Goal: Task Accomplishment & Management: Manage account settings

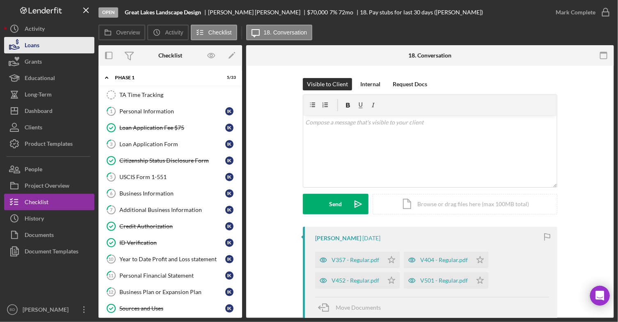
click at [34, 46] on div "Loans" at bounding box center [32, 46] width 15 height 18
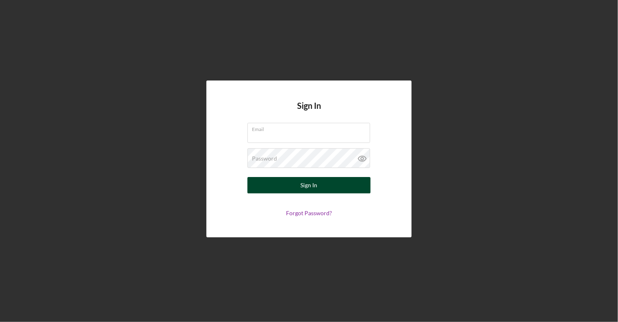
type input "[EMAIL_ADDRESS][DOMAIN_NAME]"
click at [323, 190] on button "Sign In" at bounding box center [308, 185] width 123 height 16
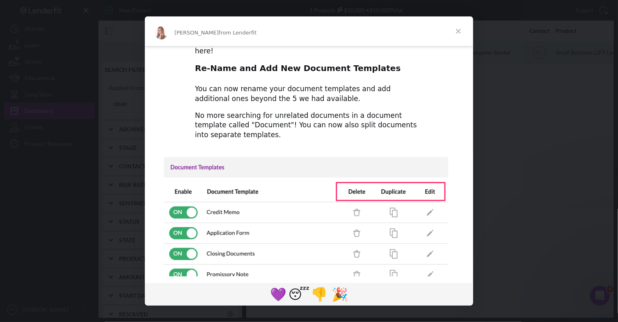
scroll to position [62, 0]
click at [474, 130] on div "Intercom messenger" at bounding box center [309, 161] width 618 height 322
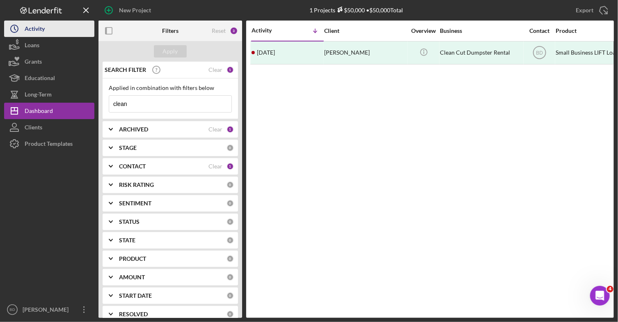
click at [43, 28] on div "Activity" at bounding box center [35, 30] width 20 height 18
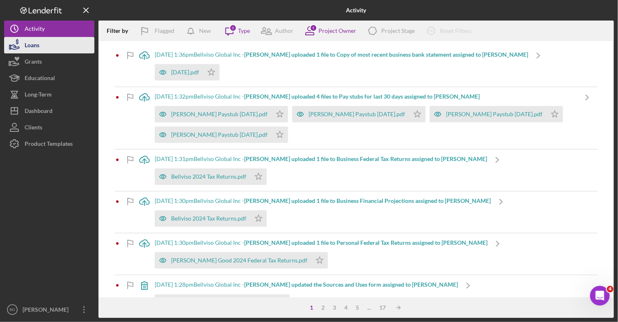
click at [41, 43] on button "Loans" at bounding box center [49, 45] width 90 height 16
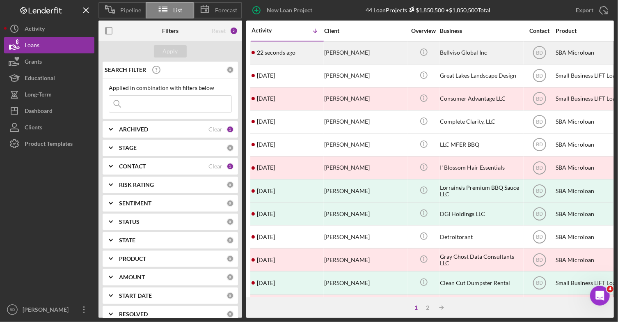
click at [298, 53] on div "22 seconds ago [PERSON_NAME]" at bounding box center [288, 53] width 72 height 22
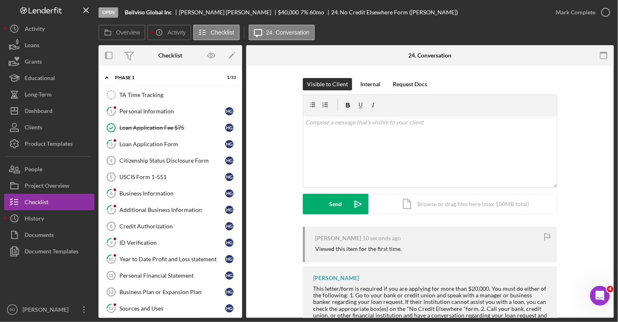
scroll to position [309, 0]
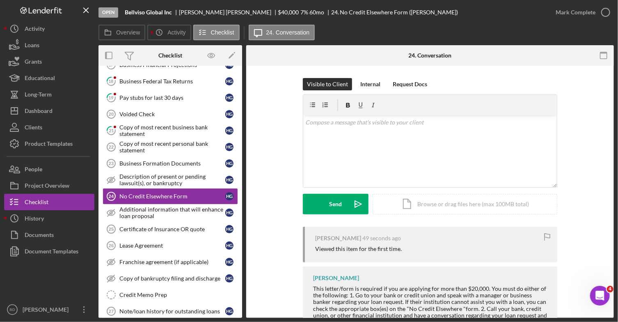
drag, startPoint x: 237, startPoint y: 90, endPoint x: 258, endPoint y: 167, distance: 79.8
click at [258, 167] on div "Overview Internal Workflow Stage Open Icon/Dropdown Arrow Archive (can unarchiv…" at bounding box center [355, 181] width 515 height 272
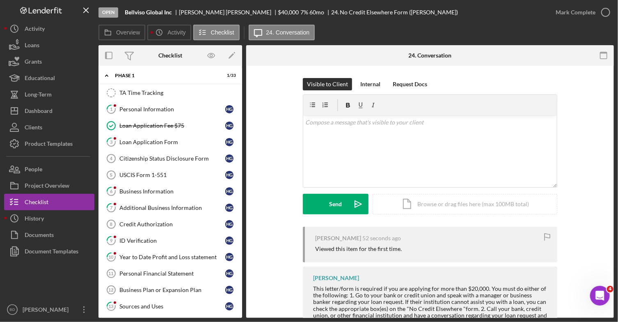
scroll to position [0, 0]
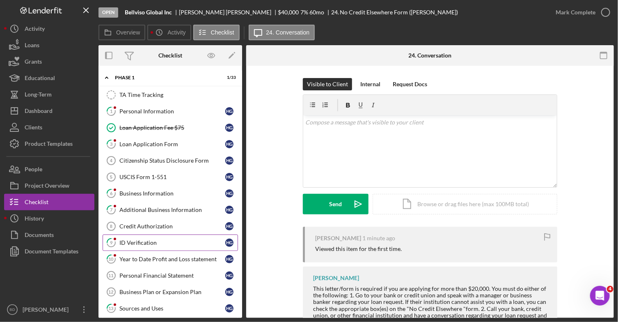
click at [149, 234] on link "9 ID Verification H G" at bounding box center [170, 242] width 135 height 16
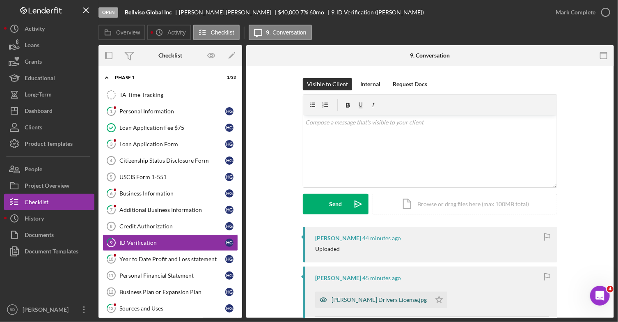
click at [353, 297] on div "[PERSON_NAME] Drivers License.jpg" at bounding box center [379, 299] width 95 height 7
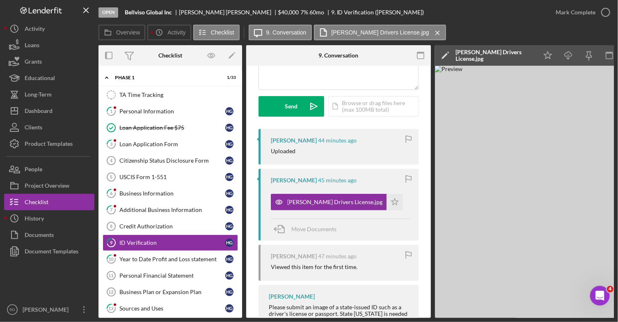
scroll to position [98, 0]
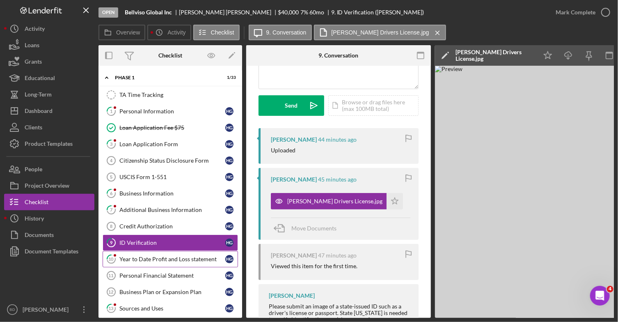
click at [155, 258] on div "Year to Date Profit and Loss statement" at bounding box center [172, 259] width 106 height 7
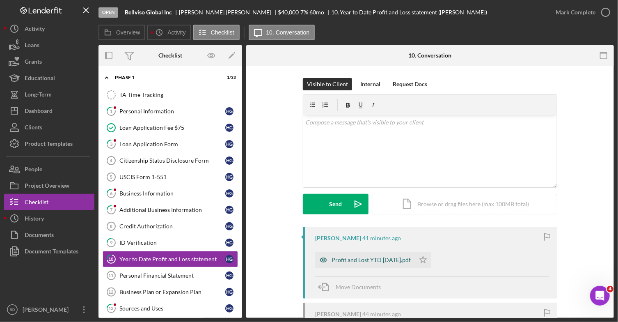
click at [343, 258] on div "Profit and Lost YTD [DATE].pdf" at bounding box center [371, 259] width 79 height 7
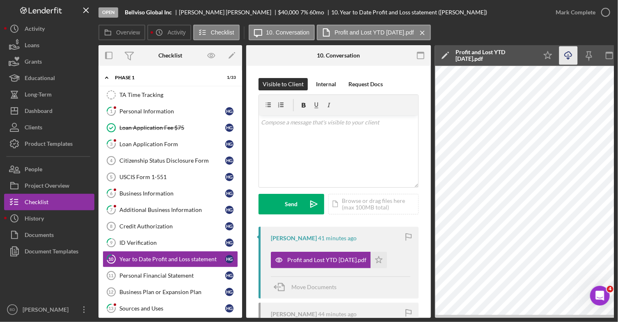
click at [572, 55] on icon "Icon/Download" at bounding box center [568, 55] width 18 height 18
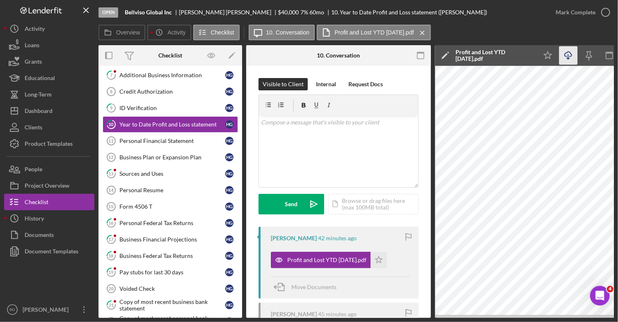
scroll to position [136, 0]
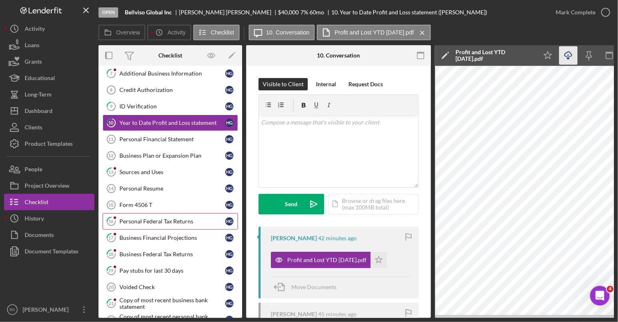
click at [180, 219] on div "Personal Federal Tax Returns" at bounding box center [172, 221] width 106 height 7
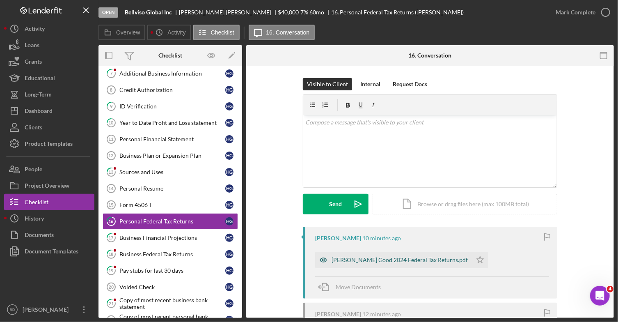
click at [413, 260] on div "[PERSON_NAME] Good 2024 Federal Tax Returns.pdf" at bounding box center [400, 259] width 136 height 7
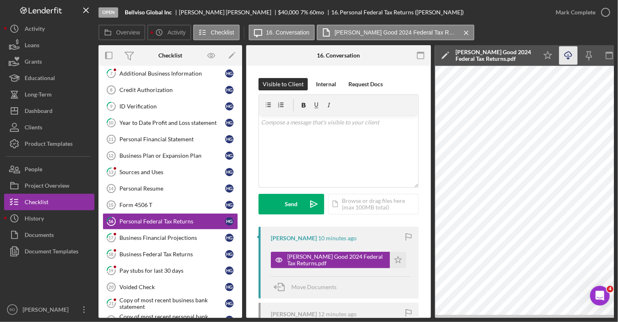
click at [565, 55] on icon "Icon/Download" at bounding box center [568, 55] width 18 height 18
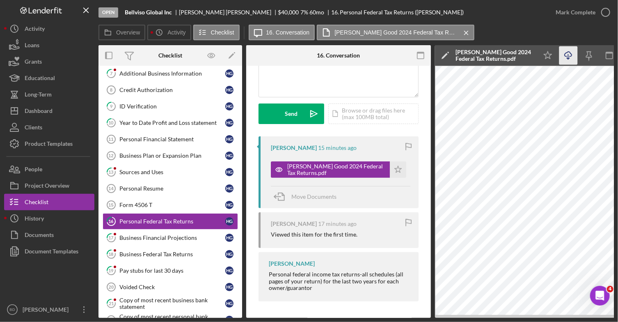
scroll to position [92, 0]
click at [163, 256] on link "18 Business Federal Tax Returns H G" at bounding box center [170, 254] width 135 height 16
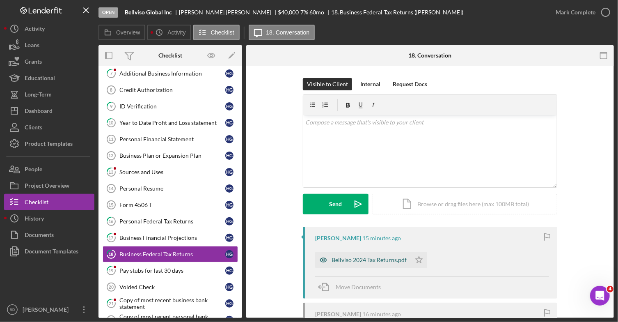
click at [347, 262] on div "Bellviso 2024 Tax Returns.pdf" at bounding box center [369, 259] width 75 height 7
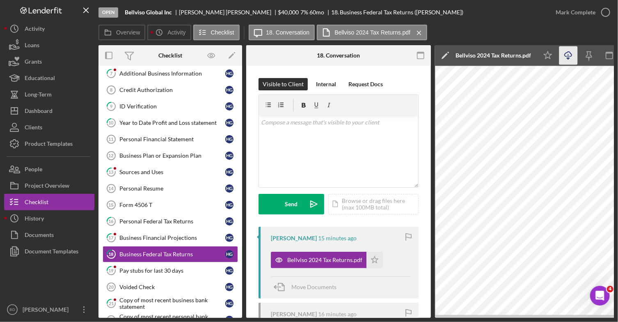
click at [567, 56] on icon "Icon/Download" at bounding box center [568, 55] width 18 height 18
click at [177, 300] on div "Copy of most recent business bank statement" at bounding box center [172, 303] width 106 height 13
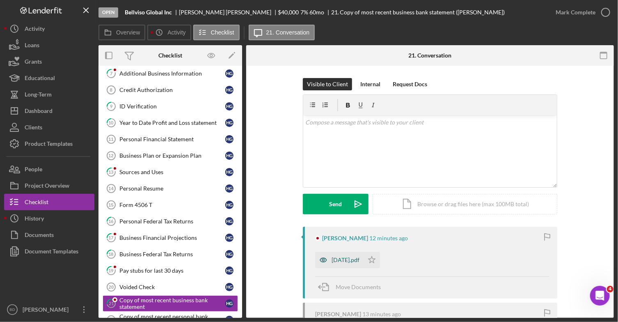
click at [352, 260] on div "[DATE].pdf" at bounding box center [346, 259] width 28 height 7
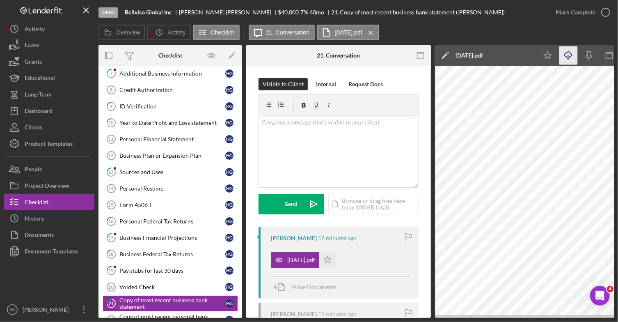
click at [570, 54] on icon "Icon/Download" at bounding box center [568, 55] width 18 height 18
click at [169, 267] on div "Pay stubs for last 30 days" at bounding box center [172, 270] width 106 height 7
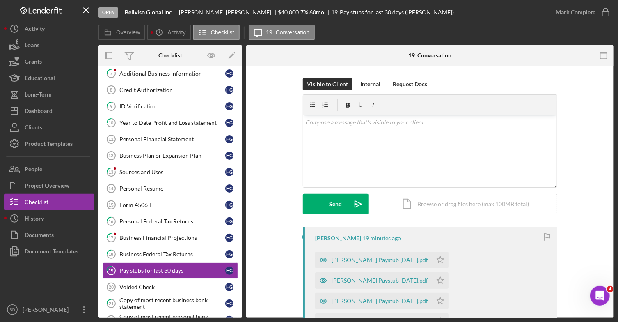
click at [428, 318] on div "[PERSON_NAME] Paystub [DATE].pdf" at bounding box center [380, 321] width 96 height 7
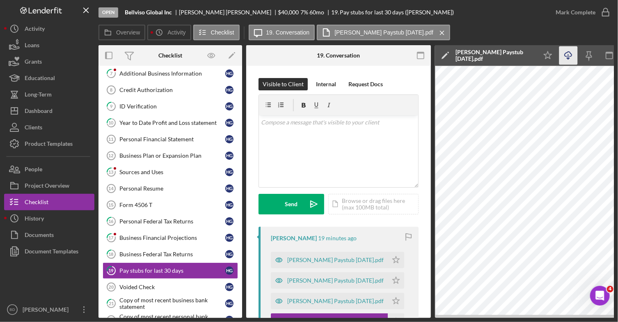
click at [567, 56] on icon "button" at bounding box center [568, 54] width 7 height 5
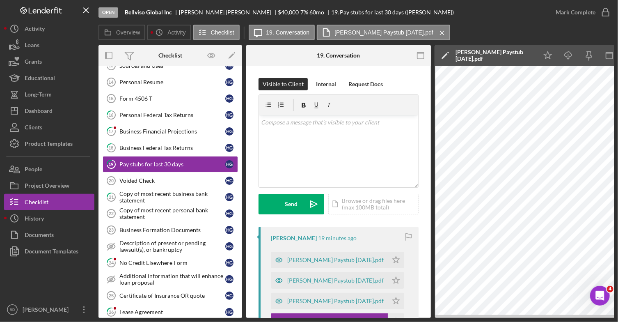
scroll to position [256, 0]
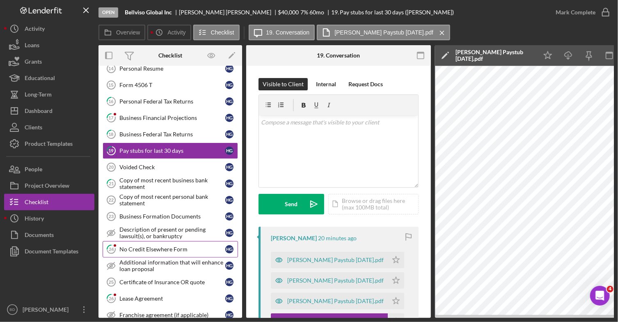
click at [162, 241] on link "24 No Credit Elsewhere Form H G" at bounding box center [170, 249] width 135 height 16
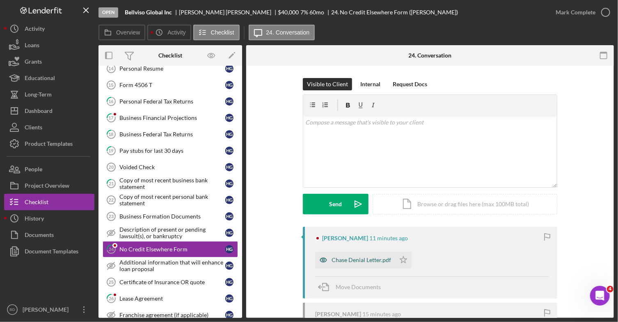
click at [345, 260] on div "Chase Denial Letter.pdf" at bounding box center [362, 259] width 60 height 7
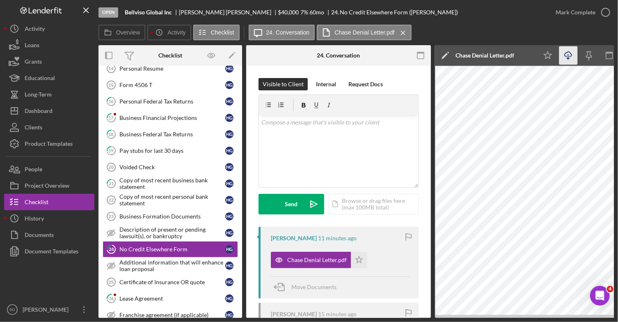
click at [565, 59] on icon "Icon/Download" at bounding box center [568, 55] width 18 height 18
click at [187, 298] on link "26 Lease Agreement H G" at bounding box center [170, 298] width 135 height 16
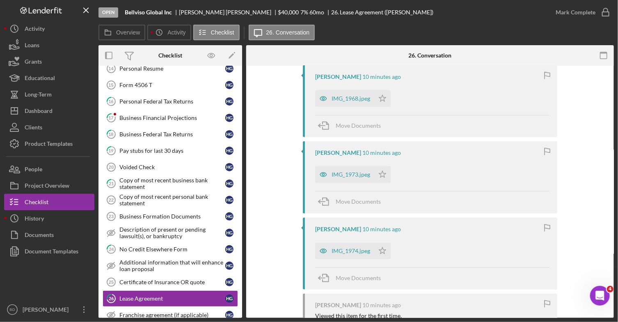
scroll to position [238, 0]
click at [339, 251] on div "IMG_1974.jpeg" at bounding box center [351, 250] width 39 height 7
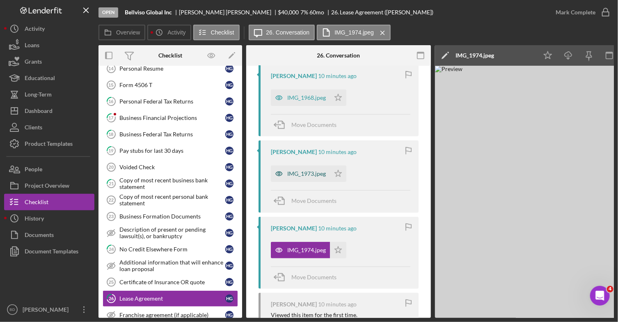
click at [299, 174] on div "IMG_1973.jpeg" at bounding box center [306, 173] width 39 height 7
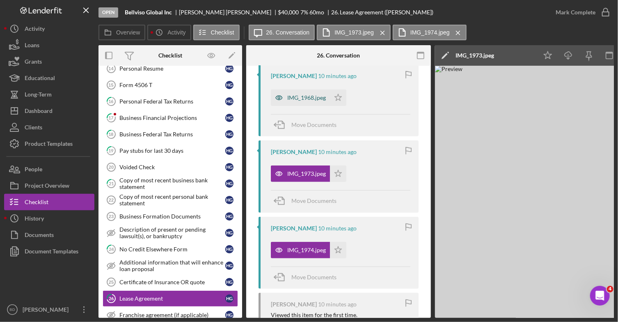
click at [294, 97] on div "IMG_1968.jpeg" at bounding box center [306, 97] width 39 height 7
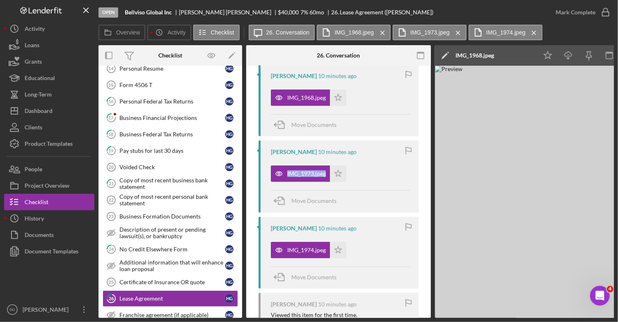
drag, startPoint x: 428, startPoint y: 175, endPoint x: 429, endPoint y: 151, distance: 24.2
click at [429, 151] on div "26 Lease Agreement Visible to Client Internal Request Docs v Color teal Color p…" at bounding box center [338, 192] width 185 height 252
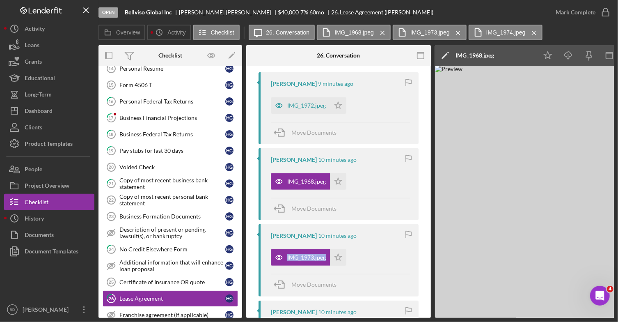
scroll to position [148, 0]
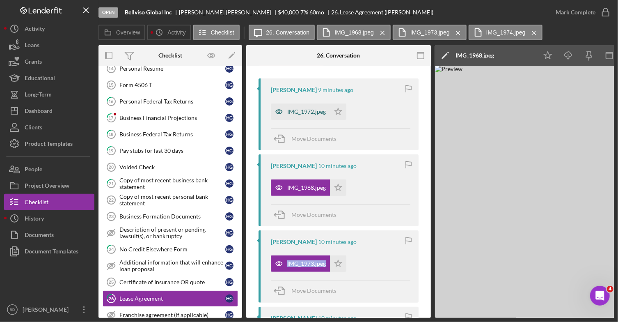
click at [311, 110] on div "IMG_1972.jpeg" at bounding box center [306, 111] width 39 height 7
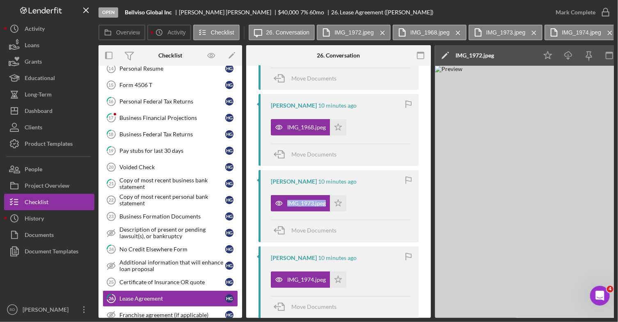
scroll to position [209, 0]
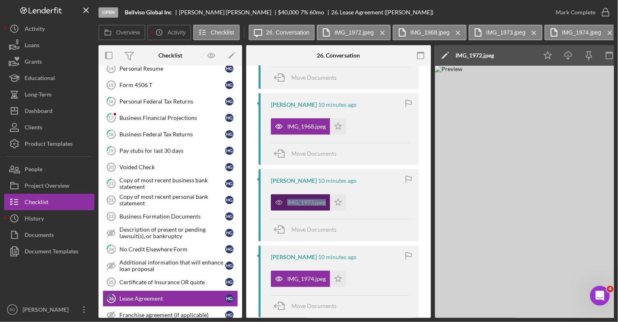
click at [313, 201] on div "IMG_1973.jpeg" at bounding box center [306, 202] width 39 height 7
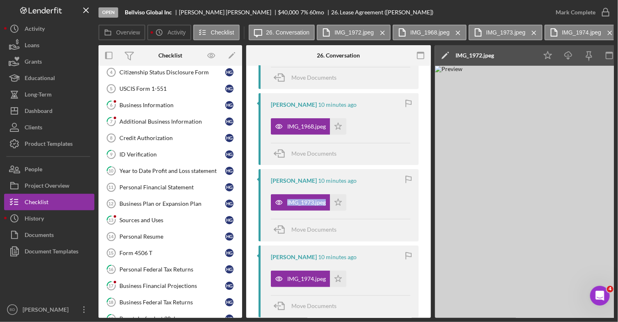
scroll to position [5, 0]
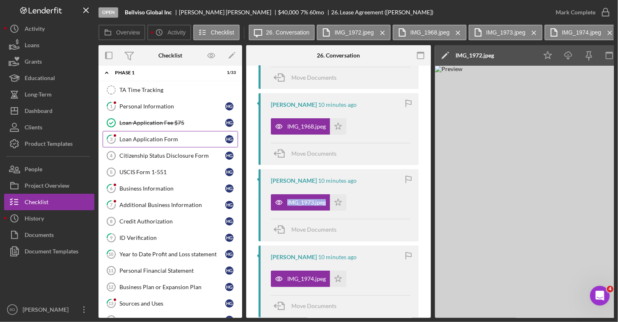
click at [143, 137] on div "Loan Application Form" at bounding box center [172, 139] width 106 height 7
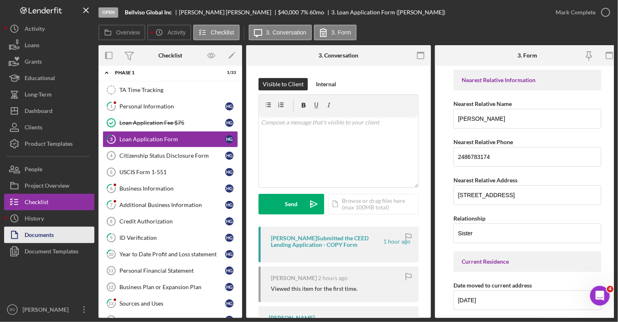
click at [48, 233] on div "Documents" at bounding box center [39, 236] width 29 height 18
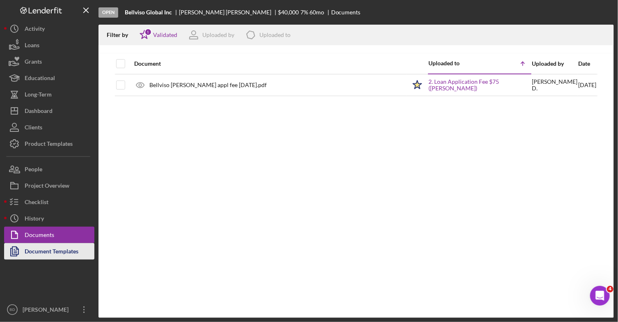
click at [45, 247] on div "Document Templates" at bounding box center [52, 252] width 54 height 18
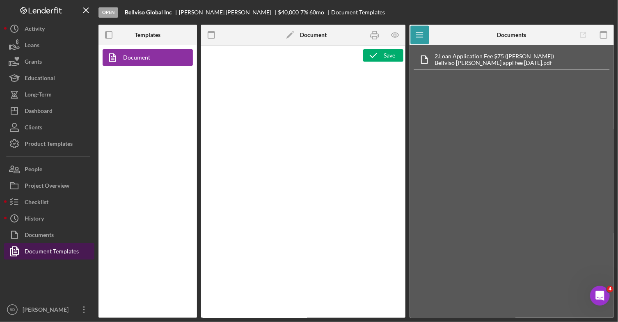
type textarea "<div> <p style="padding-left: 280px;">&nbsp;</p> <p>&nbsp;</p> <p style="text-a…"
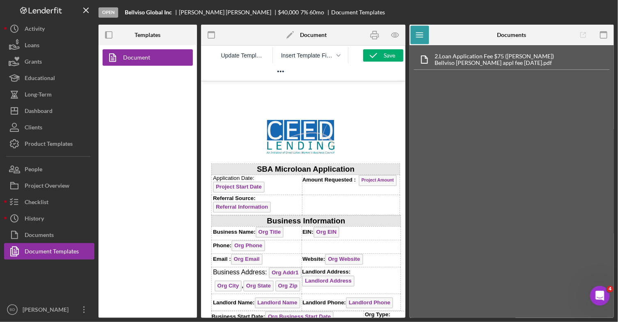
scroll to position [4, 0]
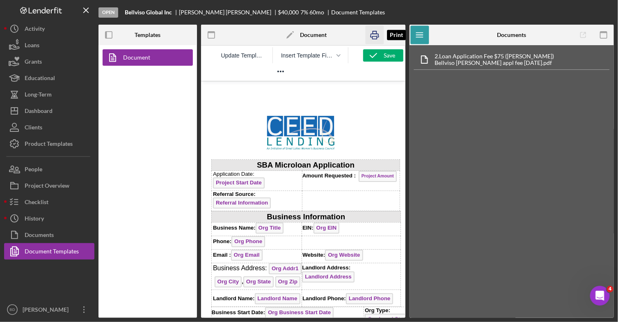
click at [373, 32] on rect "button" at bounding box center [375, 32] width 4 height 2
click at [387, 50] on div "Save" at bounding box center [389, 55] width 11 height 12
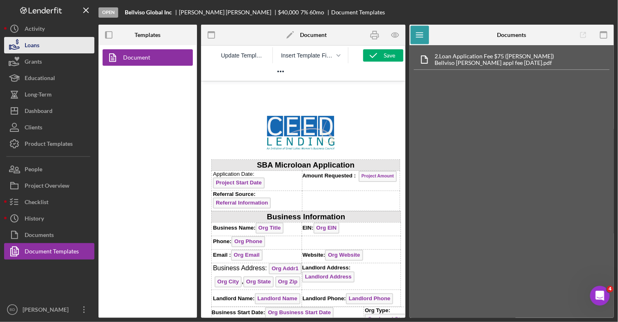
click at [36, 43] on div "Loans" at bounding box center [32, 46] width 15 height 18
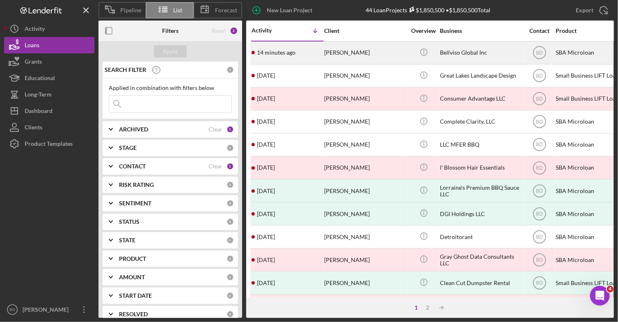
click at [284, 54] on time "14 minutes ago" at bounding box center [276, 52] width 39 height 7
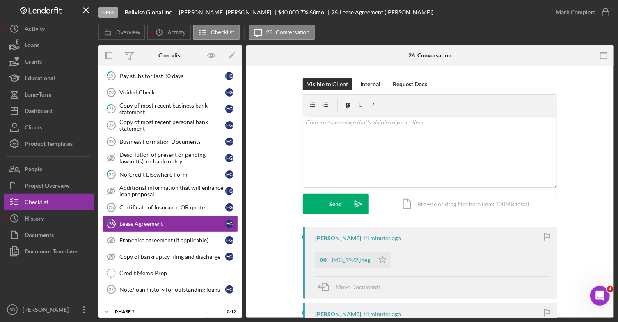
scroll to position [332, 0]
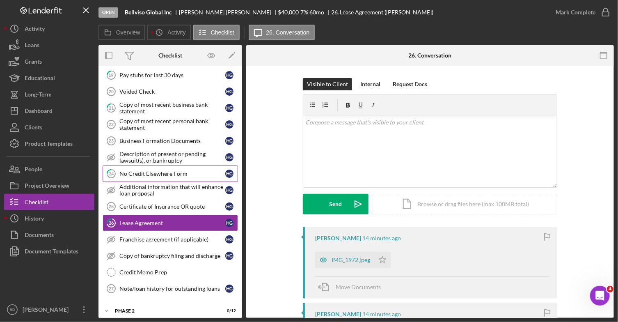
click at [171, 170] on div "No Credit Elsewhere Form" at bounding box center [172, 173] width 106 height 7
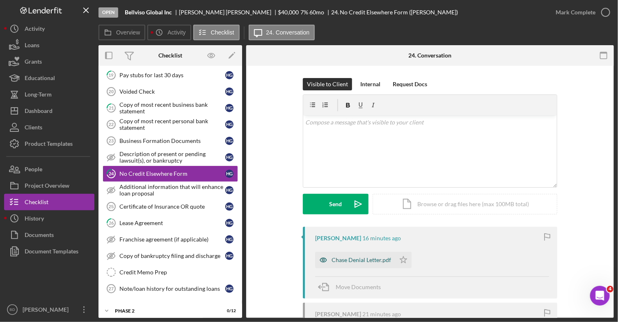
click at [354, 261] on div "Chase Denial Letter.pdf" at bounding box center [362, 259] width 60 height 7
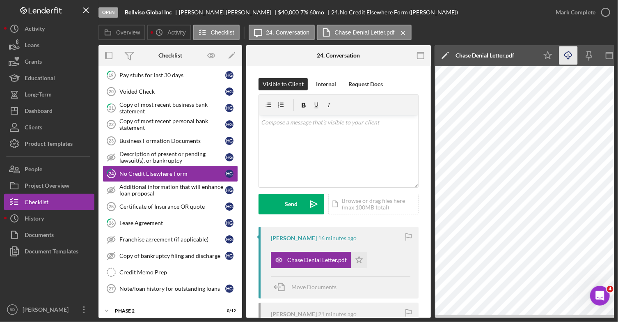
click at [567, 50] on icon "Icon/Download" at bounding box center [568, 55] width 18 height 18
drag, startPoint x: 243, startPoint y: 213, endPoint x: 242, endPoint y: 201, distance: 12.3
click at [242, 201] on div "Overview Internal Workflow Stage Open Icon/Dropdown Arrow Archive (can unarchiv…" at bounding box center [355, 181] width 515 height 272
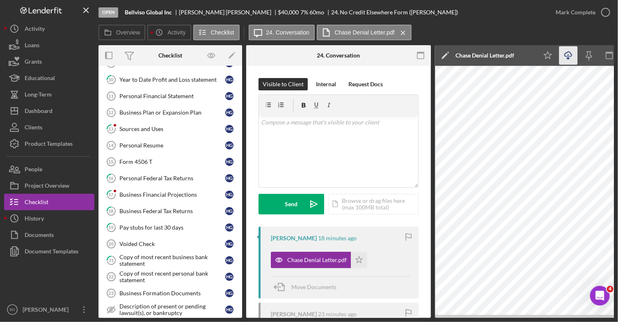
scroll to position [172, 0]
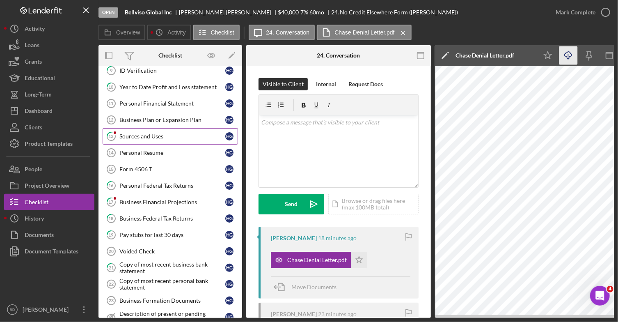
click at [144, 134] on div "Sources and Uses" at bounding box center [172, 136] width 106 height 7
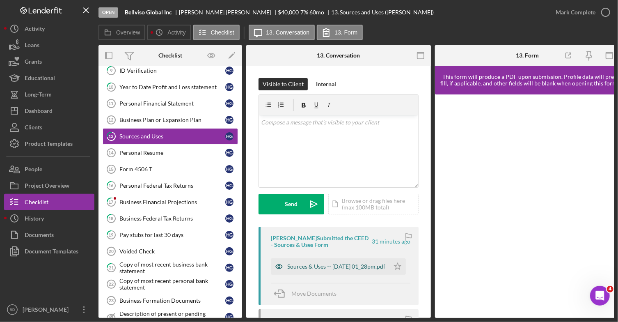
click at [307, 263] on div "Sources & Uses -- [DATE] 01_28pm.pdf" at bounding box center [336, 266] width 98 height 7
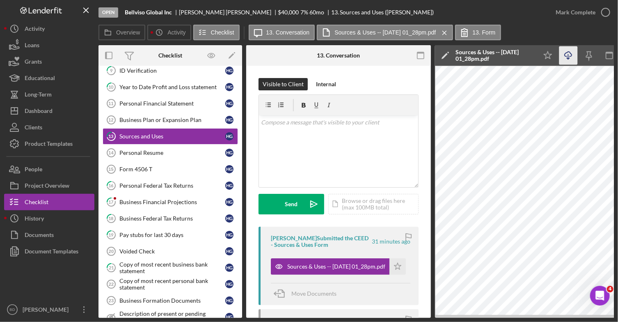
click at [568, 50] on icon "Icon/Download" at bounding box center [568, 55] width 18 height 18
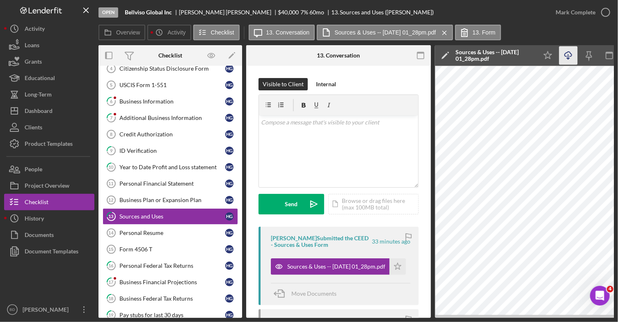
scroll to position [90, 0]
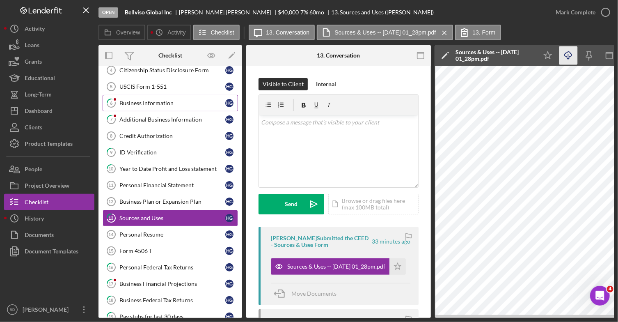
click at [153, 100] on div "Business Information" at bounding box center [172, 103] width 106 height 7
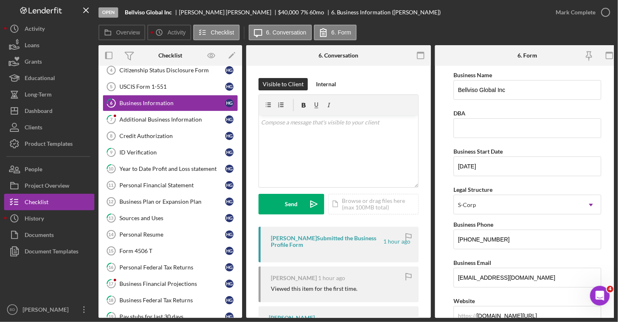
click at [611, 306] on form "Business Name Bellviso Global Inc DBA Business Start Date [DATE] Legal Structur…" at bounding box center [527, 192] width 185 height 252
drag, startPoint x: 612, startPoint y: 89, endPoint x: 623, endPoint y: 130, distance: 42.1
click at [618, 130] on html "Open Bellviso Global Inc [PERSON_NAME] $40,000 $40,000 7 % 60 mo 6. Business In…" at bounding box center [309, 161] width 618 height 322
click at [508, 160] on input "[DATE]" at bounding box center [527, 166] width 148 height 20
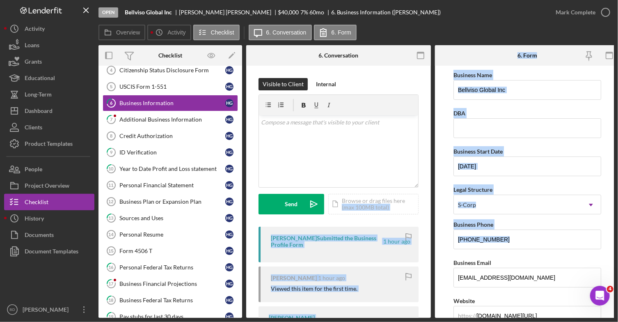
drag, startPoint x: 431, startPoint y: 194, endPoint x: 440, endPoint y: 256, distance: 63.5
click at [440, 256] on div "Overview Internal Workflow Stage Open Icon/Dropdown Arrow Archive (can unarchiv…" at bounding box center [355, 181] width 515 height 272
click at [435, 206] on form "Business Name Bellviso Global Inc DBA Business Start Date [DATE] Legal Structur…" at bounding box center [527, 192] width 185 height 252
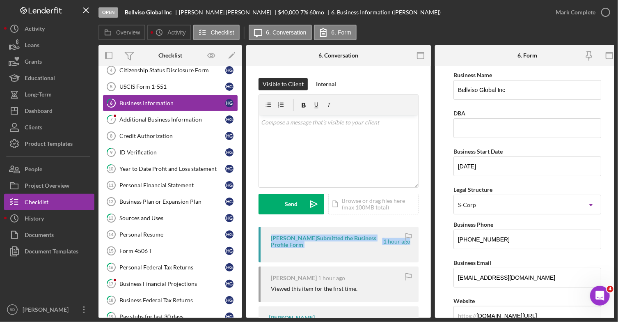
drag, startPoint x: 428, startPoint y: 211, endPoint x: 432, endPoint y: 231, distance: 20.2
click at [432, 231] on div "Overview Internal Workflow Stage Open Icon/Dropdown Arrow Archive (can unarchiv…" at bounding box center [355, 181] width 515 height 272
click at [432, 230] on div "Overview Internal Workflow Stage Open Icon/Dropdown Arrow Archive (can unarchiv…" at bounding box center [355, 181] width 515 height 272
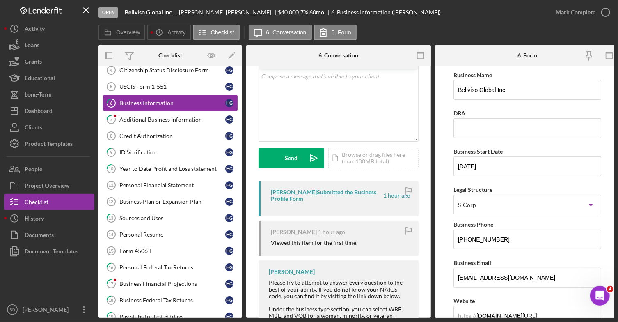
scroll to position [45, 0]
click at [346, 34] on label "6. Form" at bounding box center [342, 32] width 20 height 7
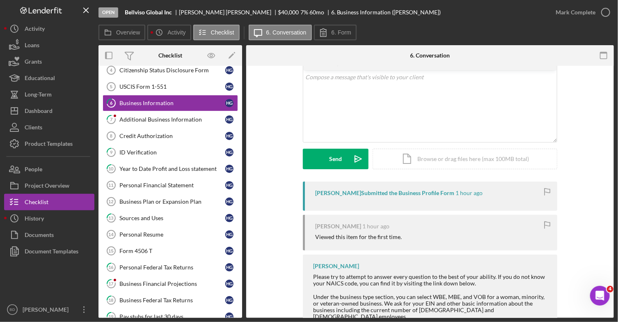
click at [366, 193] on div "[PERSON_NAME] Submitted the Business Profile Form" at bounding box center [384, 193] width 139 height 7
click at [336, 32] on label "6. Form" at bounding box center [342, 32] width 20 height 7
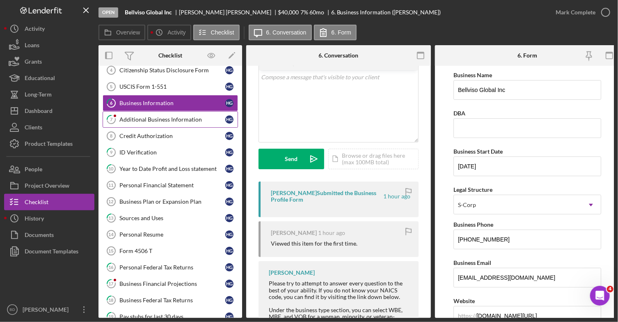
click at [171, 118] on div "Additional Business Information" at bounding box center [172, 119] width 106 height 7
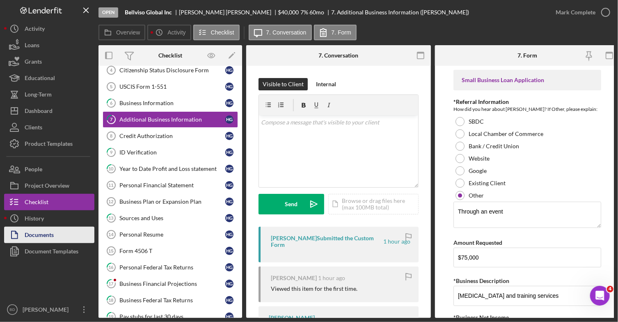
click at [55, 233] on button "Documents" at bounding box center [49, 235] width 90 height 16
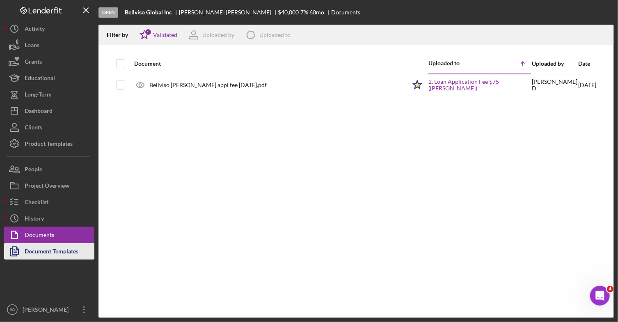
click at [50, 246] on div "Document Templates" at bounding box center [52, 252] width 54 height 18
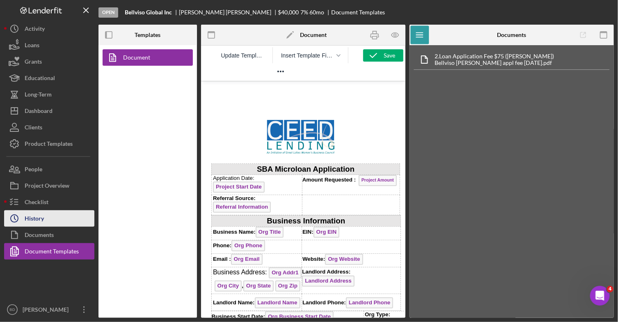
click at [35, 218] on div "History" at bounding box center [34, 219] width 19 height 18
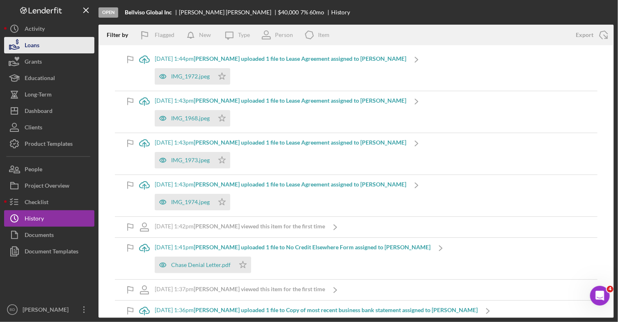
click at [30, 46] on div "Loans" at bounding box center [32, 46] width 15 height 18
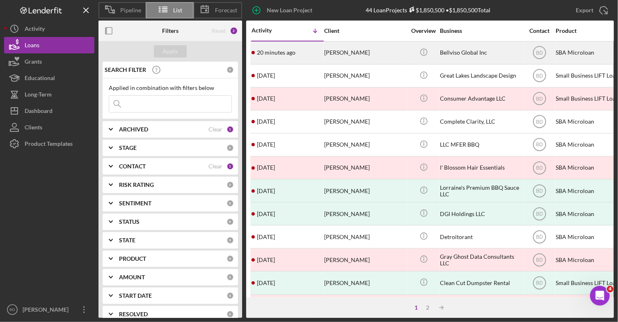
click at [332, 54] on div "[PERSON_NAME]" at bounding box center [365, 53] width 82 height 22
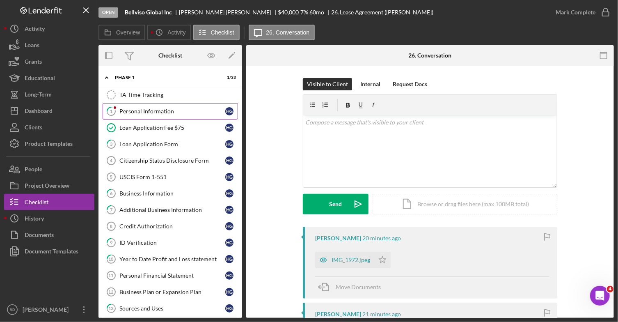
click at [176, 108] on div "Personal Information" at bounding box center [172, 111] width 106 height 7
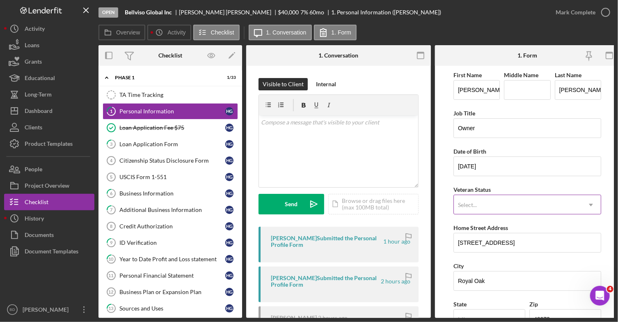
click at [584, 208] on icon "Icon/Dropdown Arrow" at bounding box center [591, 205] width 20 height 20
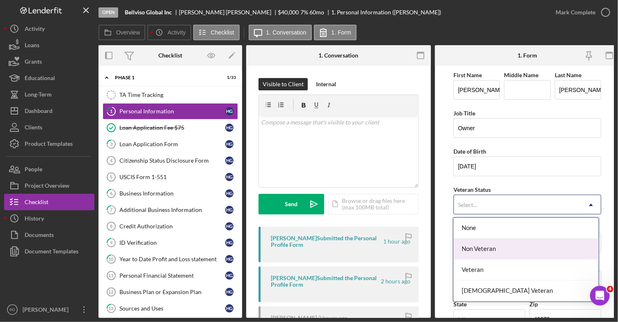
click at [515, 253] on div "Non Veteran" at bounding box center [525, 248] width 145 height 21
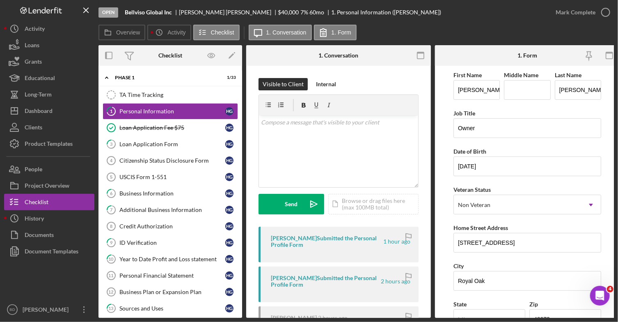
scroll to position [0, 5]
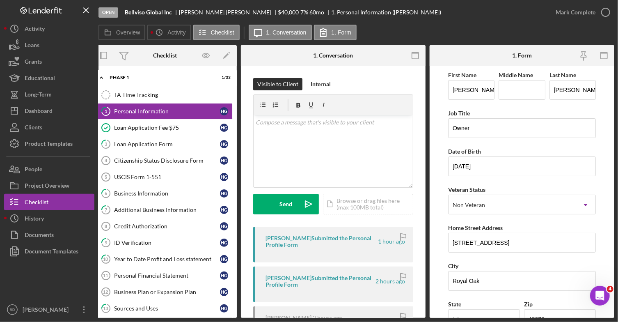
drag, startPoint x: 610, startPoint y: 215, endPoint x: 615, endPoint y: 247, distance: 32.4
click at [615, 247] on div "Open Bellviso Global Inc [PERSON_NAME] $40,000 $40,000 7 % 60 mo 1. Personal In…" at bounding box center [309, 161] width 618 height 322
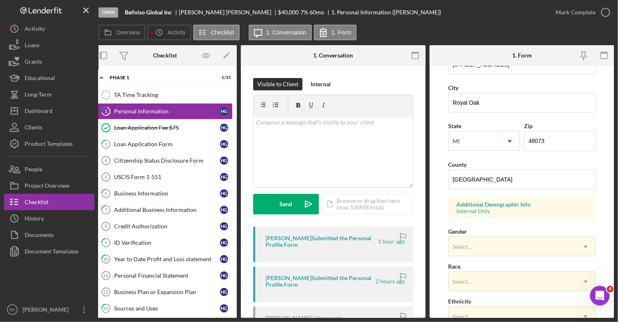
scroll to position [190, 0]
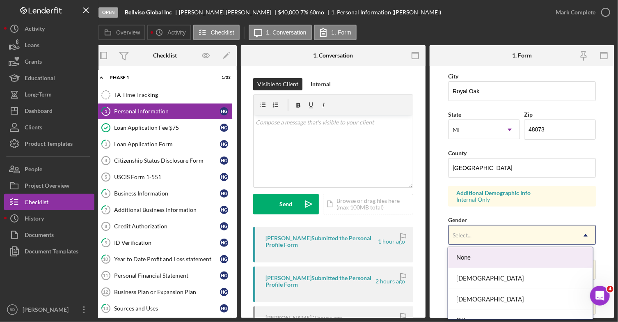
click at [583, 236] on icon "Icon/Dropdown Arrow" at bounding box center [586, 235] width 20 height 20
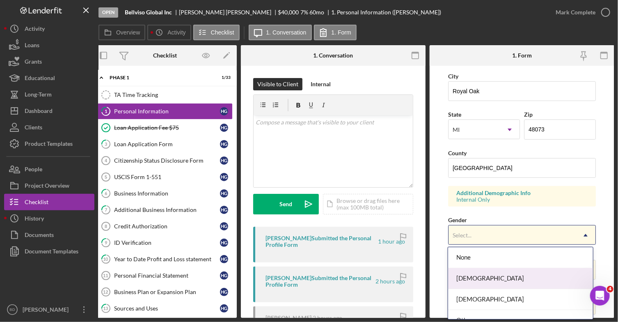
click at [528, 278] on div "[DEMOGRAPHIC_DATA]" at bounding box center [520, 278] width 145 height 21
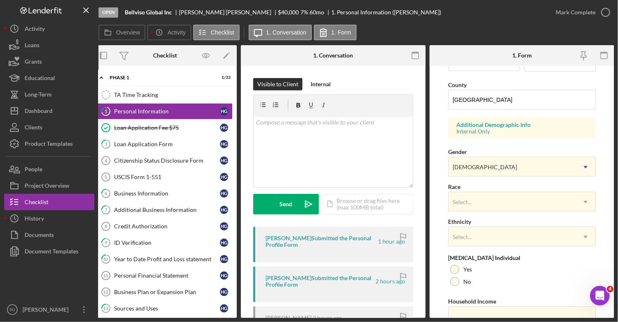
scroll to position [267, 0]
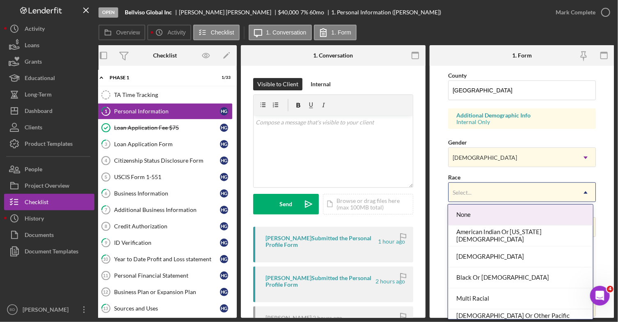
click at [585, 189] on icon "Icon/Dropdown Arrow" at bounding box center [586, 193] width 20 height 20
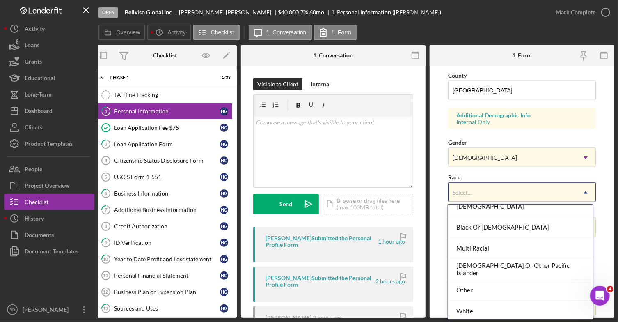
scroll to position [52, 0]
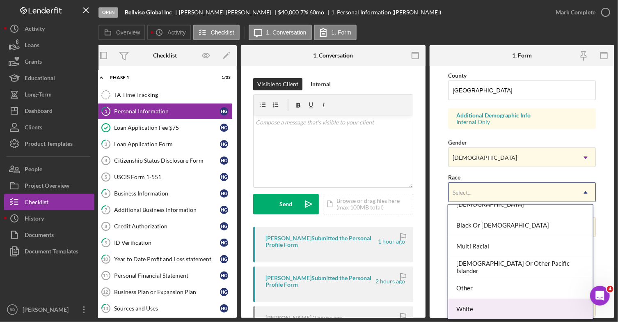
click at [499, 309] on div "White" at bounding box center [520, 309] width 145 height 21
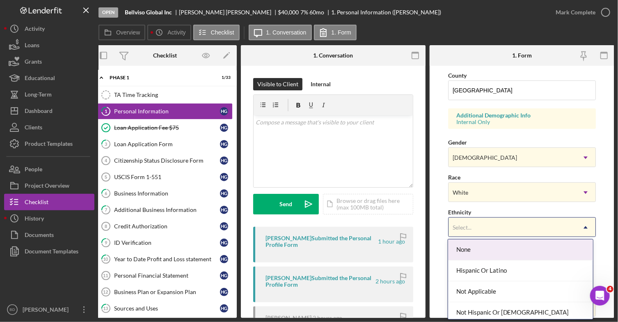
click at [585, 230] on icon "Icon/Dropdown Arrow" at bounding box center [586, 227] width 20 height 20
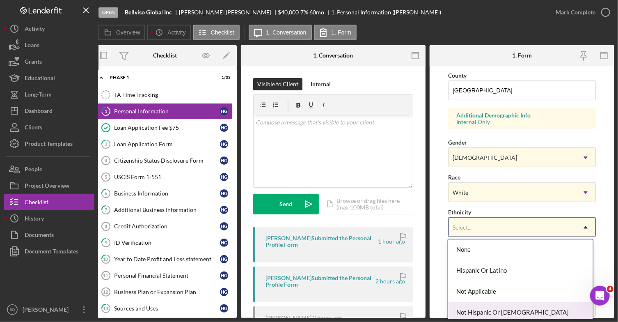
click at [514, 310] on div "Not Hispanic Or [DEMOGRAPHIC_DATA]" at bounding box center [520, 312] width 145 height 21
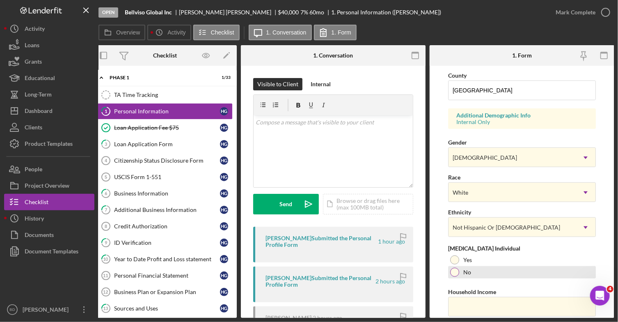
click at [454, 271] on div at bounding box center [454, 272] width 9 height 9
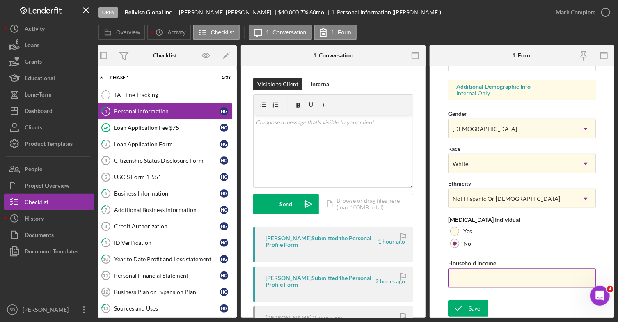
click at [545, 274] on input "Household Income" at bounding box center [522, 278] width 148 height 20
click at [469, 308] on div "Save" at bounding box center [474, 308] width 11 height 16
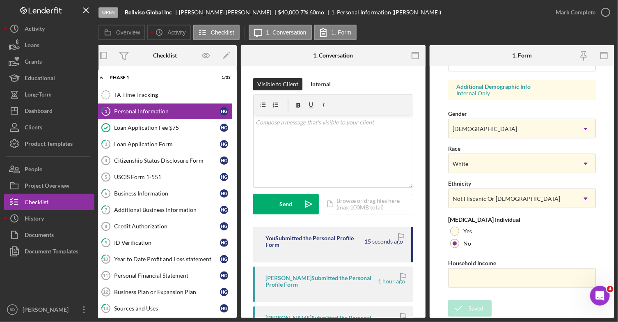
drag, startPoint x: 234, startPoint y: 156, endPoint x: 236, endPoint y: 181, distance: 25.9
click at [236, 181] on div "Icon/Expander Phase 1 1 / 33 TA Time Tracking TA Time Tracking 1 Personal Infor…" at bounding box center [165, 192] width 144 height 252
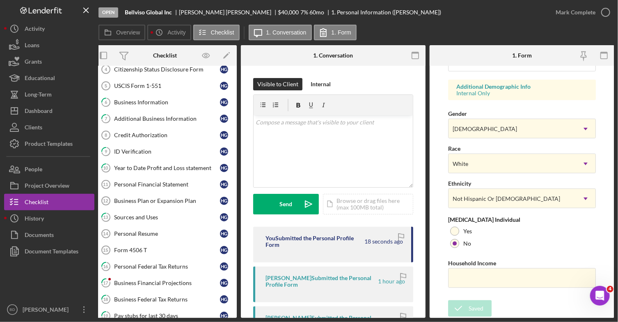
scroll to position [92, 0]
click at [130, 262] on div "Personal Federal Tax Returns" at bounding box center [167, 265] width 106 height 7
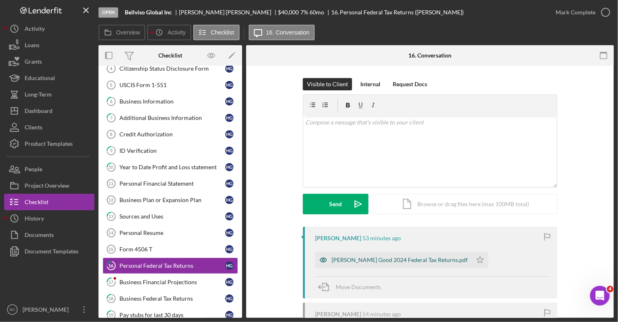
click at [333, 261] on div "[PERSON_NAME] Good 2024 Federal Tax Returns.pdf" at bounding box center [400, 259] width 136 height 7
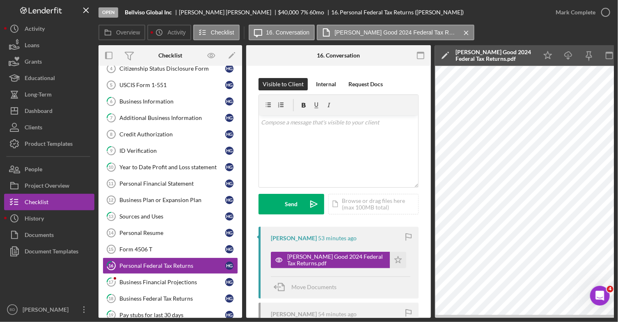
drag, startPoint x: 616, startPoint y: 119, endPoint x: 619, endPoint y: 133, distance: 13.9
click at [618, 133] on html "Open Bellviso Global Inc [PERSON_NAME] $40,000 $40,000 7 % 60 mo 16. Personal F…" at bounding box center [309, 161] width 618 height 322
drag, startPoint x: 616, startPoint y: 132, endPoint x: 617, endPoint y: 146, distance: 13.5
click at [617, 146] on div "Open Bellviso Global Inc [PERSON_NAME] $40,000 $40,000 7 % 60 mo 16. Personal F…" at bounding box center [309, 161] width 618 height 322
click at [565, 57] on icon "Icon/Download" at bounding box center [568, 55] width 18 height 18
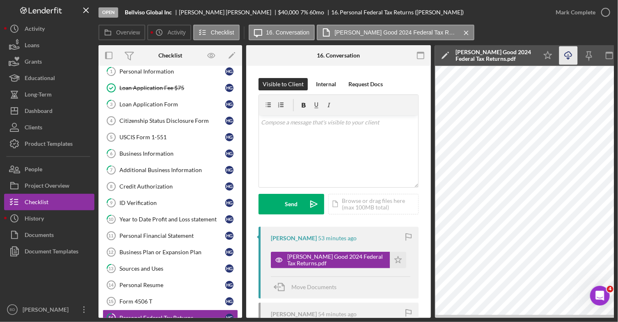
scroll to position [27, 0]
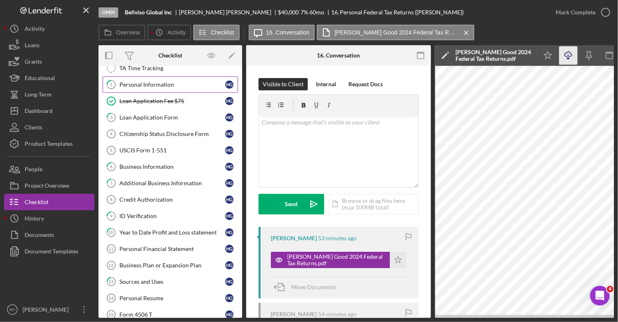
click at [197, 90] on link "1 Personal Information H G" at bounding box center [170, 84] width 135 height 16
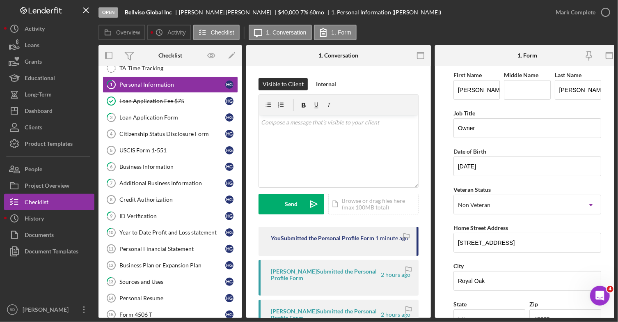
click at [611, 115] on form "First Name [PERSON_NAME] Middle Name Last Name [PERSON_NAME] Job Title Owner Da…" at bounding box center [527, 192] width 185 height 252
drag, startPoint x: 614, startPoint y: 117, endPoint x: 615, endPoint y: 151, distance: 33.7
click at [615, 151] on div "Open Bellviso Global Inc [PERSON_NAME] $40,000 $40,000 7 % 60 mo 1. Personal In…" at bounding box center [309, 161] width 618 height 322
drag, startPoint x: 614, startPoint y: 84, endPoint x: 617, endPoint y: 103, distance: 18.7
click at [617, 103] on div "Open Bellviso Global Inc [PERSON_NAME] $40,000 $40,000 7 % 60 mo 1. Personal In…" at bounding box center [309, 161] width 618 height 322
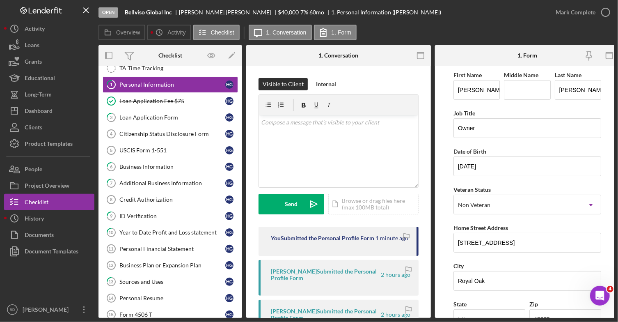
click at [611, 310] on form "First Name [PERSON_NAME] Middle Name Last Name [PERSON_NAME] Job Title Owner Da…" at bounding box center [527, 192] width 185 height 252
click at [596, 294] on icon "Open Intercom Messenger" at bounding box center [599, 295] width 14 height 14
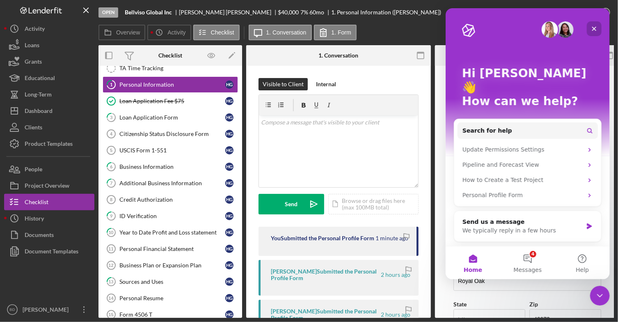
click at [592, 26] on icon "Close" at bounding box center [594, 28] width 7 height 7
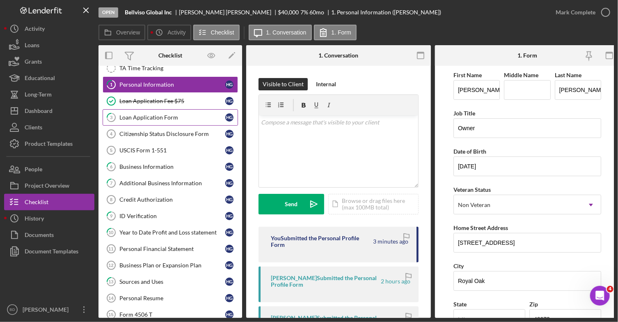
click at [136, 119] on div "Loan Application Form" at bounding box center [172, 117] width 106 height 7
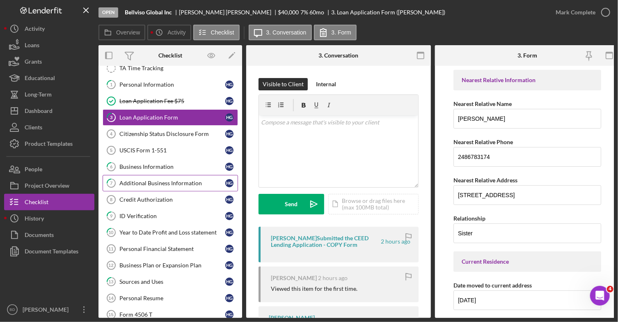
click at [135, 184] on div "Additional Business Information" at bounding box center [172, 183] width 106 height 7
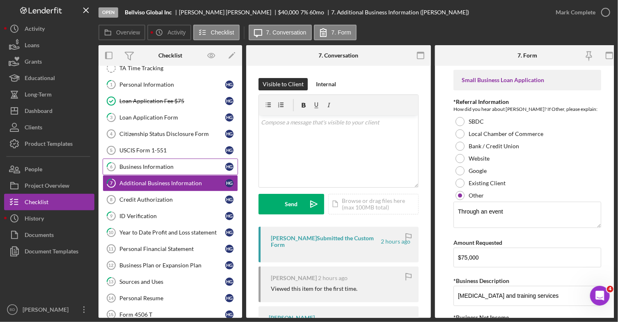
click at [121, 163] on div "Business Information" at bounding box center [172, 166] width 106 height 7
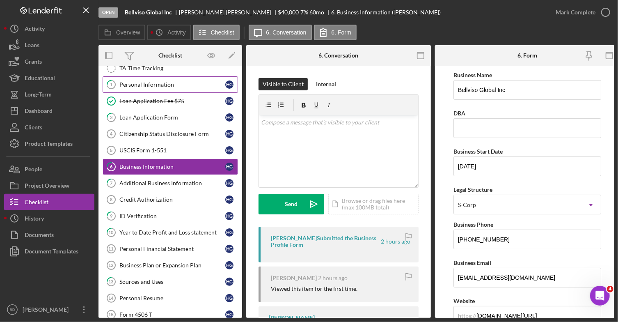
click at [185, 81] on div "Personal Information" at bounding box center [172, 84] width 106 height 7
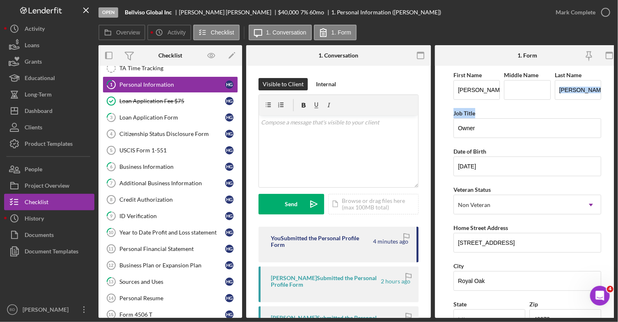
drag, startPoint x: 614, startPoint y: 95, endPoint x: 614, endPoint y: 121, distance: 25.9
click at [614, 121] on div "Open Bellviso Global Inc [PERSON_NAME] $40,000 $40,000 7 % 60 mo 1. Personal In…" at bounding box center [309, 161] width 618 height 322
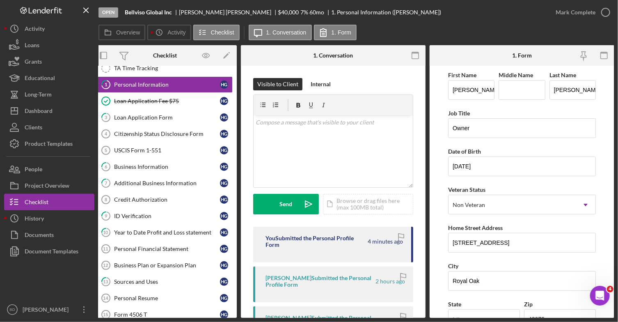
click at [615, 152] on div "Open Bellviso Global Inc [PERSON_NAME] $40,000 $40,000 7 % 60 mo 1. Personal In…" at bounding box center [309, 161] width 618 height 322
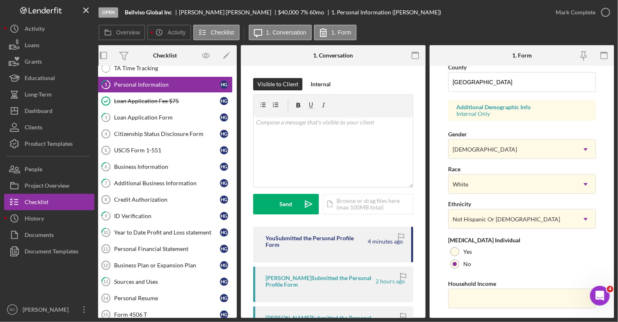
scroll to position [297, 0]
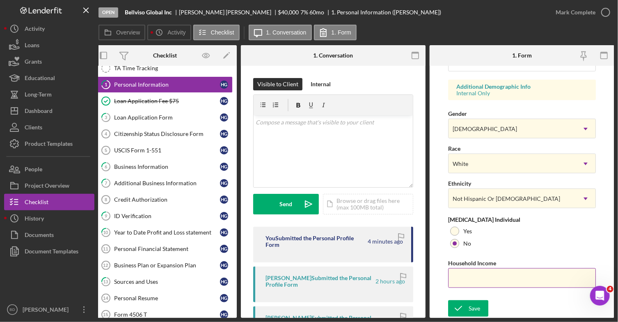
click at [513, 279] on input "Household Income" at bounding box center [522, 278] width 148 height 20
type input "$32,200"
click at [472, 308] on div "Save" at bounding box center [474, 308] width 11 height 16
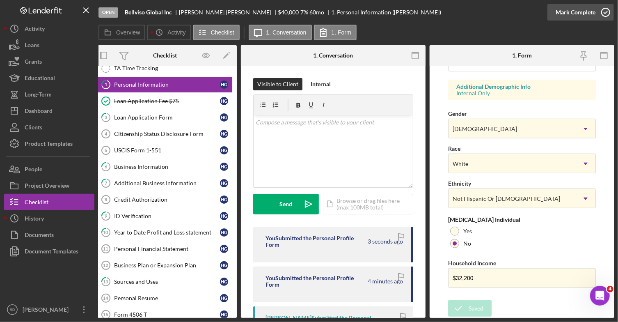
click at [606, 11] on icon "button" at bounding box center [605, 12] width 21 height 21
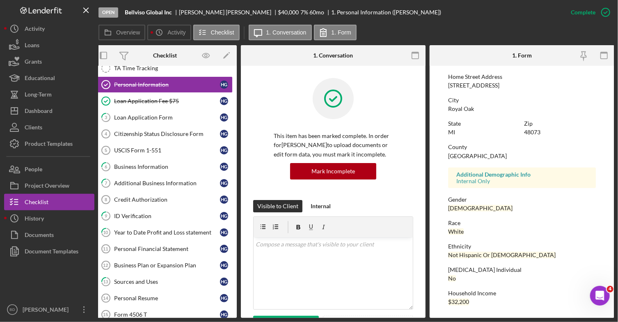
scroll to position [140, 0]
click at [165, 171] on link "6 Business Information H G" at bounding box center [164, 166] width 135 height 16
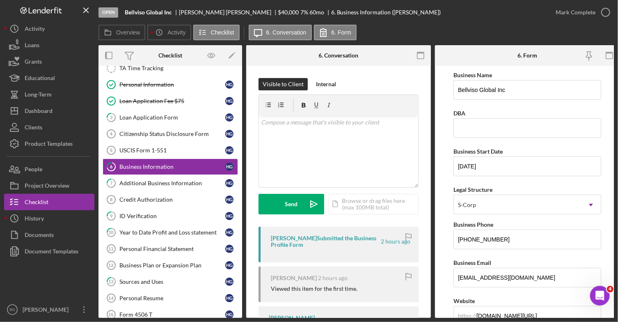
click at [615, 96] on div "Open Bellviso Global Inc [PERSON_NAME] $40,000 $40,000 7 % 60 mo 6. Business In…" at bounding box center [309, 161] width 618 height 322
drag, startPoint x: 615, startPoint y: 96, endPoint x: 616, endPoint y: 123, distance: 26.3
click at [616, 123] on div "Open Bellviso Global Inc [PERSON_NAME] $40,000 $40,000 7 % 60 mo 6. Business In…" at bounding box center [309, 161] width 618 height 322
click at [614, 130] on div "Open Bellviso Global Inc [PERSON_NAME] $40,000 $40,000 7 % 60 mo 6. Business In…" at bounding box center [309, 161] width 618 height 322
click at [616, 137] on div "Open Bellviso Global Inc [PERSON_NAME] $40,000 $40,000 7 % 60 mo 6. Business In…" at bounding box center [309, 161] width 618 height 322
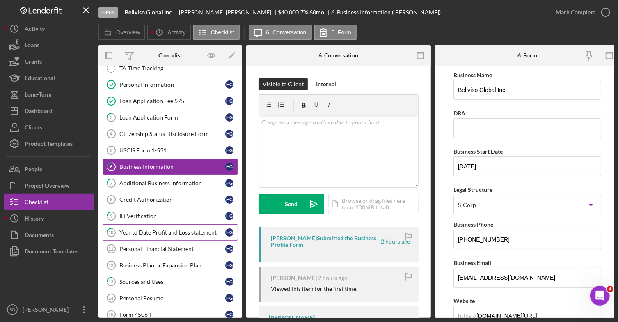
click at [170, 231] on div "Year to Date Profit and Loss statement" at bounding box center [172, 232] width 106 height 7
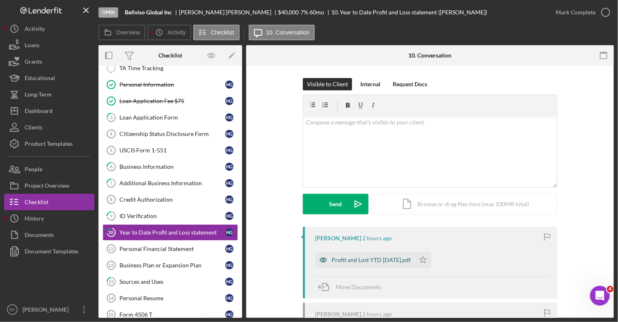
click at [384, 257] on div "Profit and Lost YTD [DATE].pdf" at bounding box center [371, 259] width 79 height 7
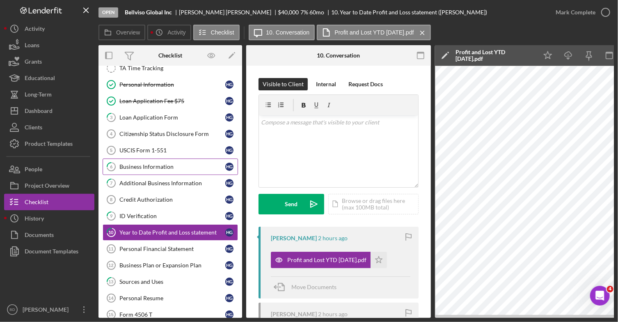
click at [154, 170] on link "6 Business Information H G" at bounding box center [170, 166] width 135 height 16
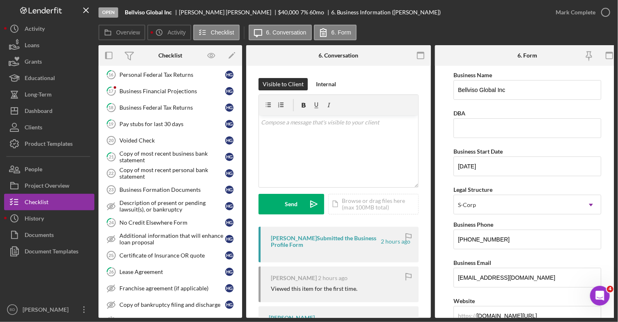
scroll to position [284, 0]
click at [151, 267] on div "Lease Agreement" at bounding box center [172, 270] width 106 height 7
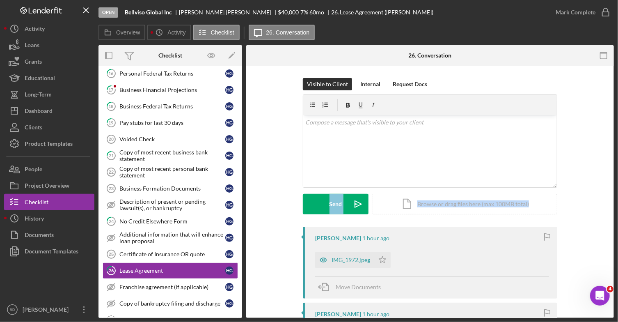
drag, startPoint x: 614, startPoint y: 164, endPoint x: 616, endPoint y: 192, distance: 28.0
click at [616, 192] on div "Open Bellviso Global Inc [PERSON_NAME] $40,000 $40,000 7 % 60 mo 26. Lease Agre…" at bounding box center [309, 161] width 618 height 322
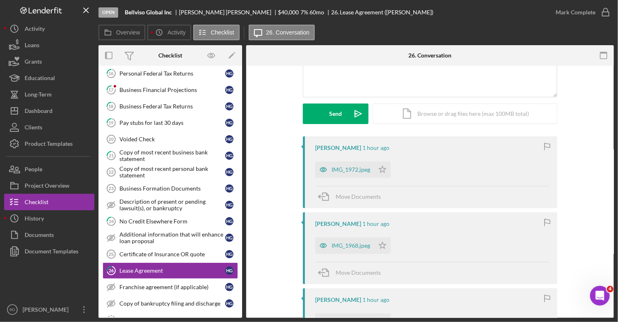
scroll to position [98, 0]
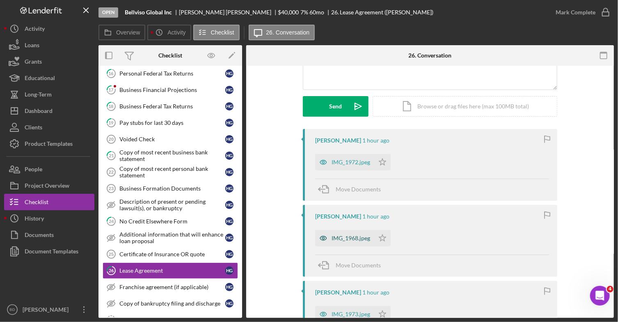
click at [364, 235] on div "IMG_1968.jpeg" at bounding box center [351, 238] width 39 height 7
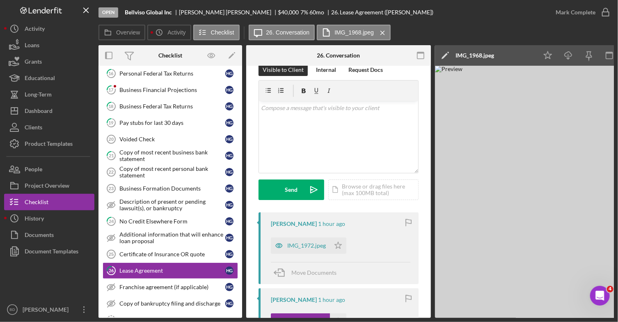
scroll to position [0, 0]
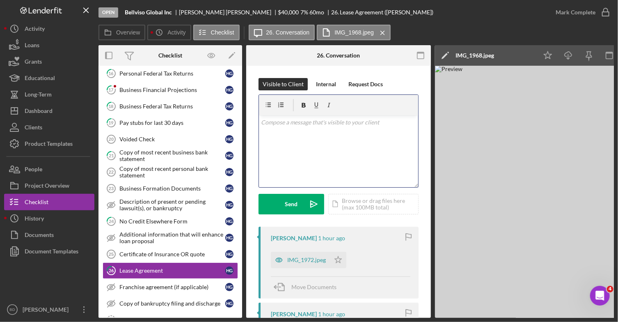
click at [265, 124] on p at bounding box center [338, 122] width 155 height 9
click at [271, 123] on p "Hi" at bounding box center [338, 122] width 155 height 9
click at [297, 154] on p "Please upload the lease as a pdf or word doc. The jpeg is too large to print" at bounding box center [338, 150] width 155 height 18
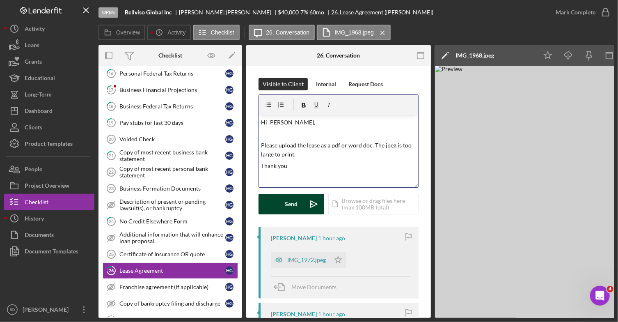
click at [274, 202] on button "Send Icon/icon-invite-send" at bounding box center [292, 204] width 66 height 21
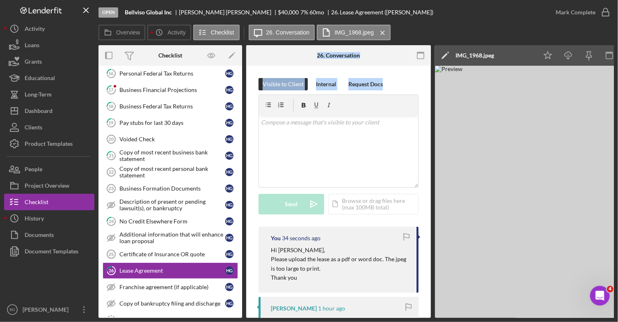
drag, startPoint x: 243, startPoint y: 194, endPoint x: 256, endPoint y: 110, distance: 85.1
click at [256, 110] on div "Overview Internal Workflow Stage Open Icon/Dropdown Arrow Archive (can unarchiv…" at bounding box center [355, 181] width 515 height 272
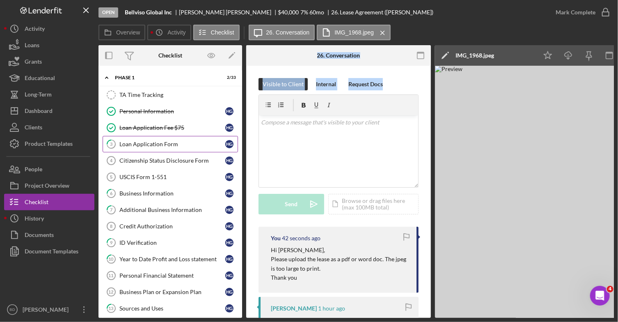
click at [148, 145] on div "Loan Application Form" at bounding box center [172, 144] width 106 height 7
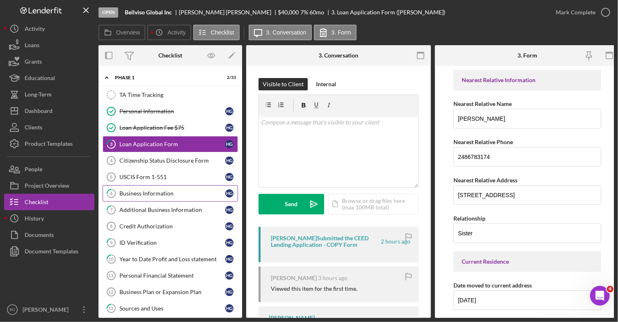
click at [145, 194] on div "Business Information" at bounding box center [172, 193] width 106 height 7
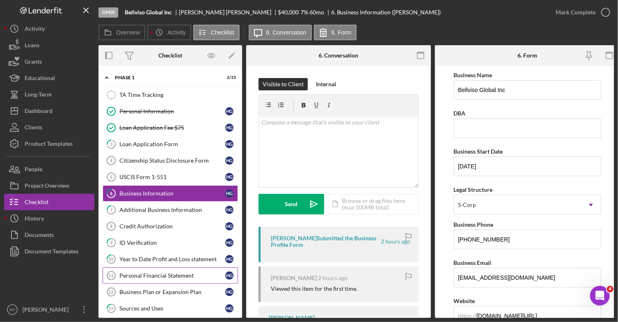
click at [151, 274] on div "Personal Financial Statement" at bounding box center [172, 275] width 106 height 7
